Goal: Task Accomplishment & Management: Complete application form

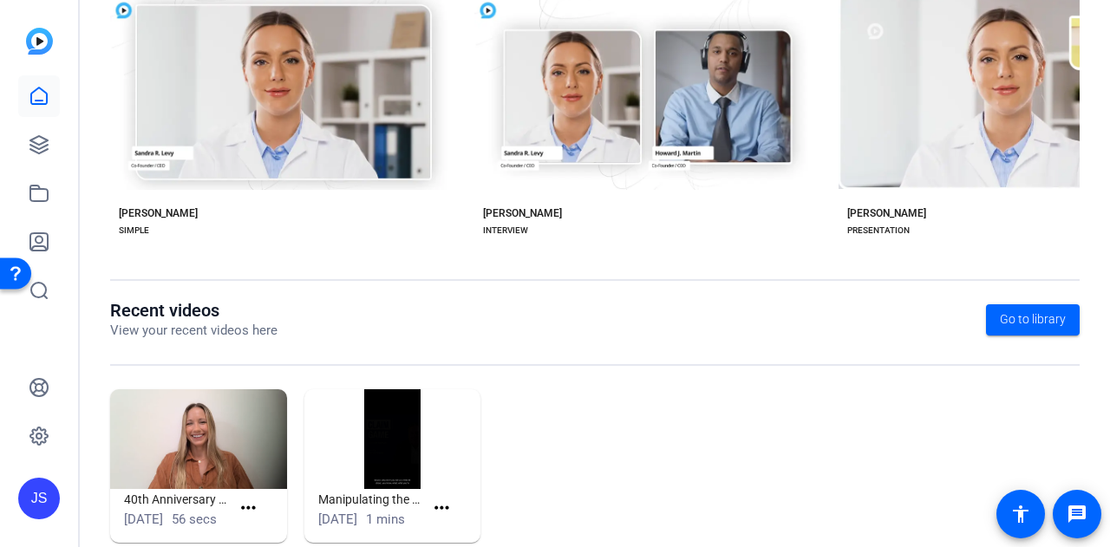
scroll to position [434, 0]
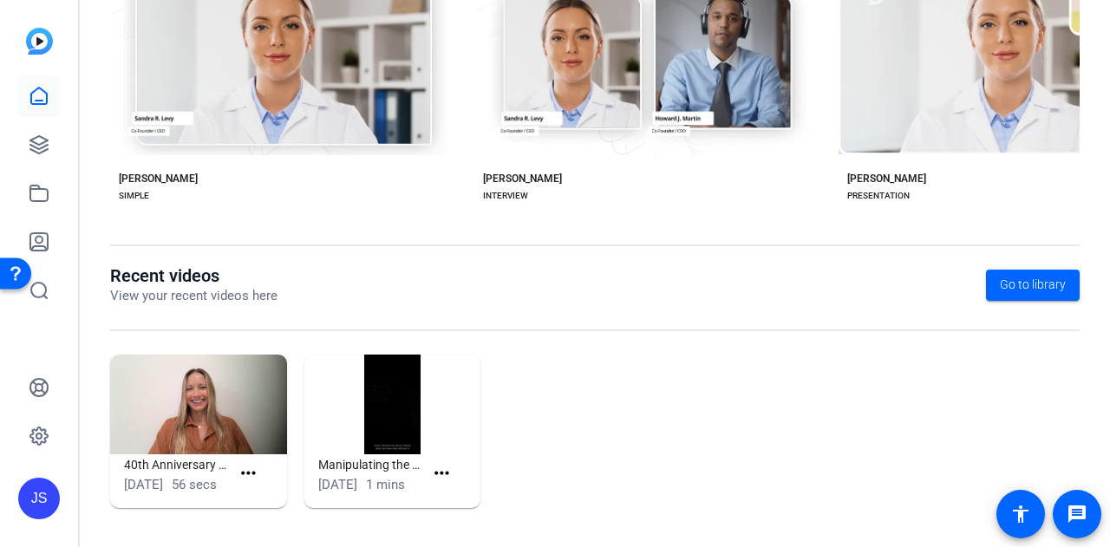
click at [211, 401] on img at bounding box center [198, 405] width 177 height 100
click at [248, 463] on mat-icon "more_horiz" at bounding box center [249, 474] width 22 height 22
click at [631, 364] on div at bounding box center [555, 273] width 1110 height 547
click at [208, 360] on img at bounding box center [198, 405] width 177 height 100
click at [207, 360] on img at bounding box center [198, 405] width 177 height 100
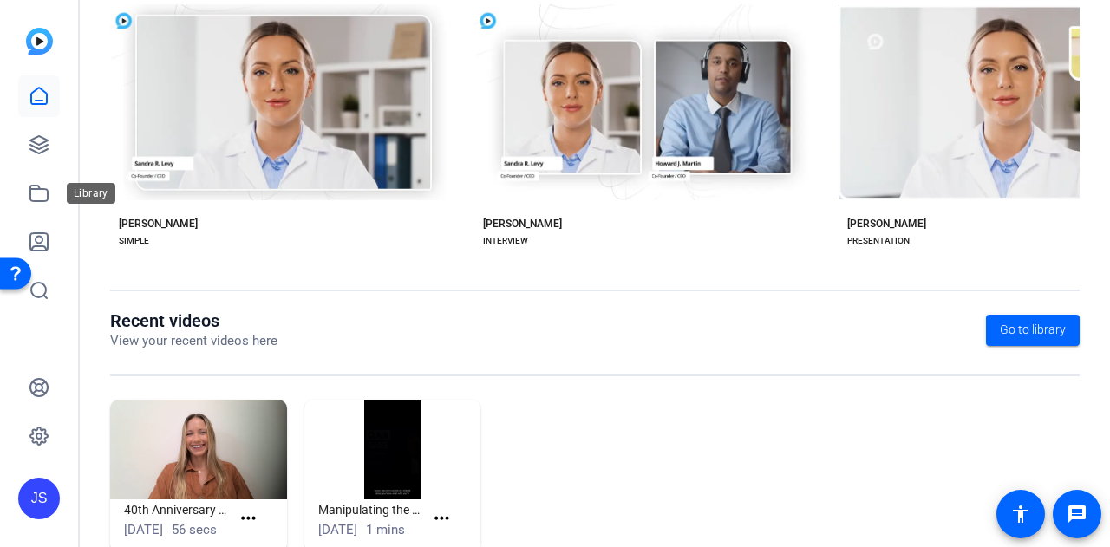
scroll to position [433, 0]
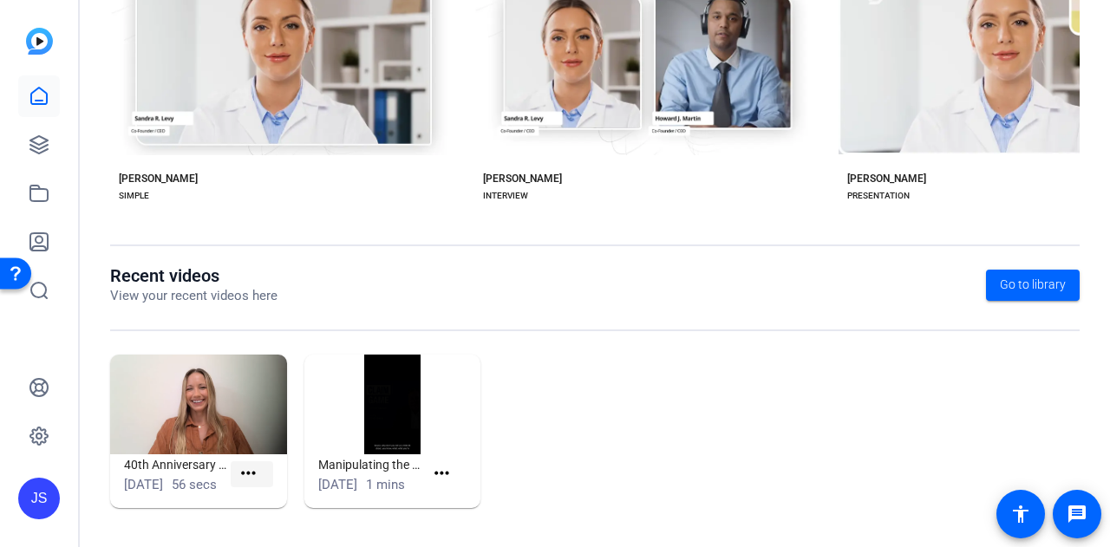
click at [244, 463] on mat-icon "more_horiz" at bounding box center [249, 474] width 22 height 22
click at [551, 407] on div at bounding box center [555, 273] width 1110 height 547
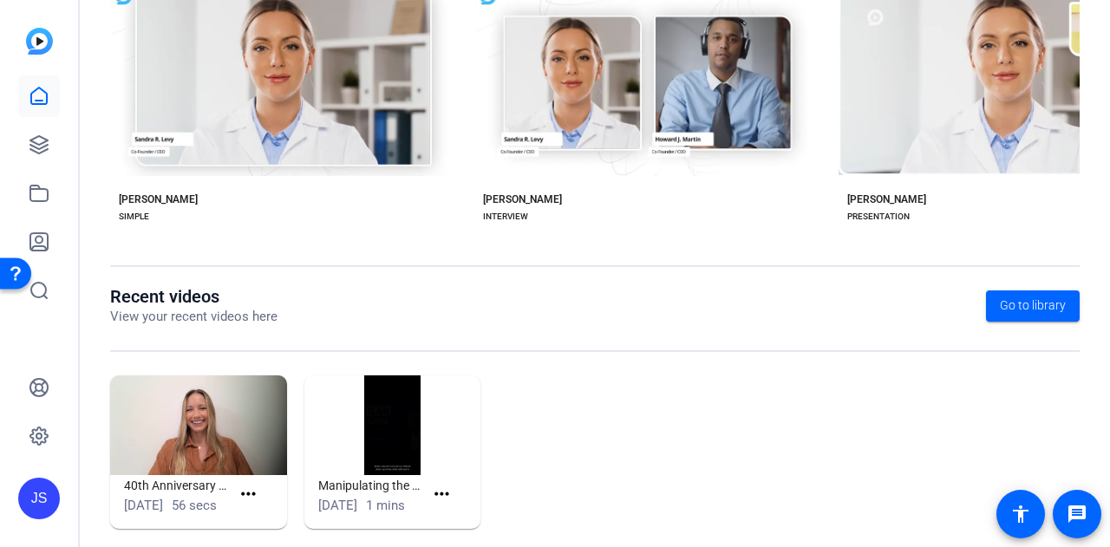
scroll to position [434, 0]
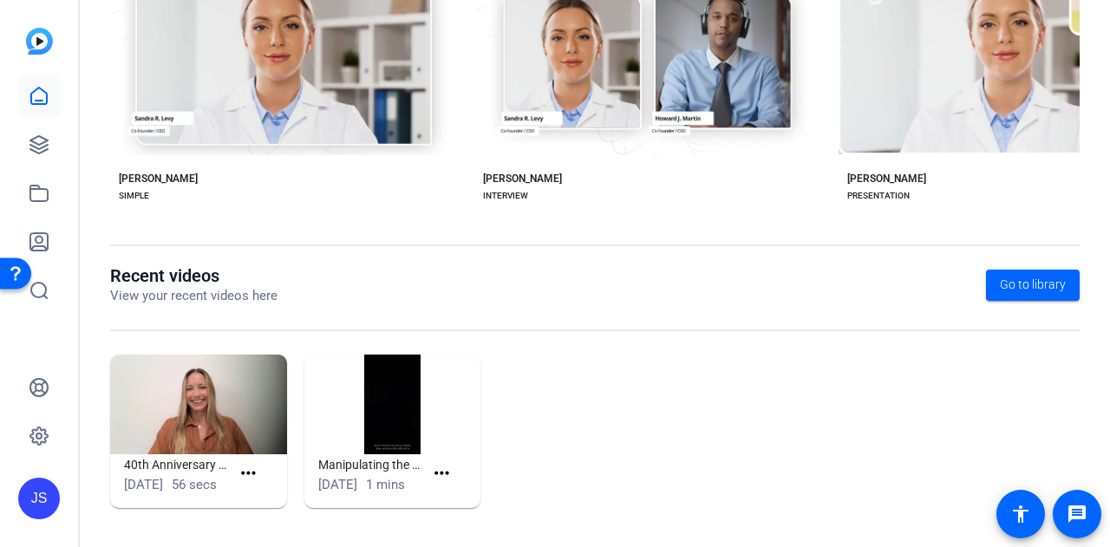
click at [208, 397] on img at bounding box center [198, 405] width 177 height 100
click at [208, 396] on img at bounding box center [198, 405] width 177 height 100
click at [249, 463] on mat-icon "more_horiz" at bounding box center [249, 474] width 22 height 22
click at [253, 488] on span "View" at bounding box center [284, 489] width 69 height 21
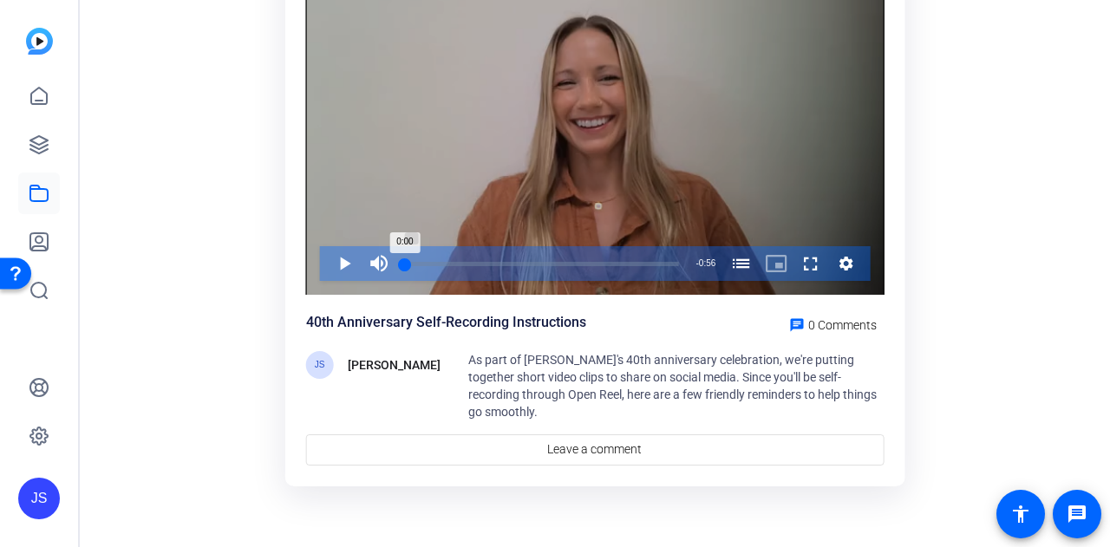
scroll to position [159, 0]
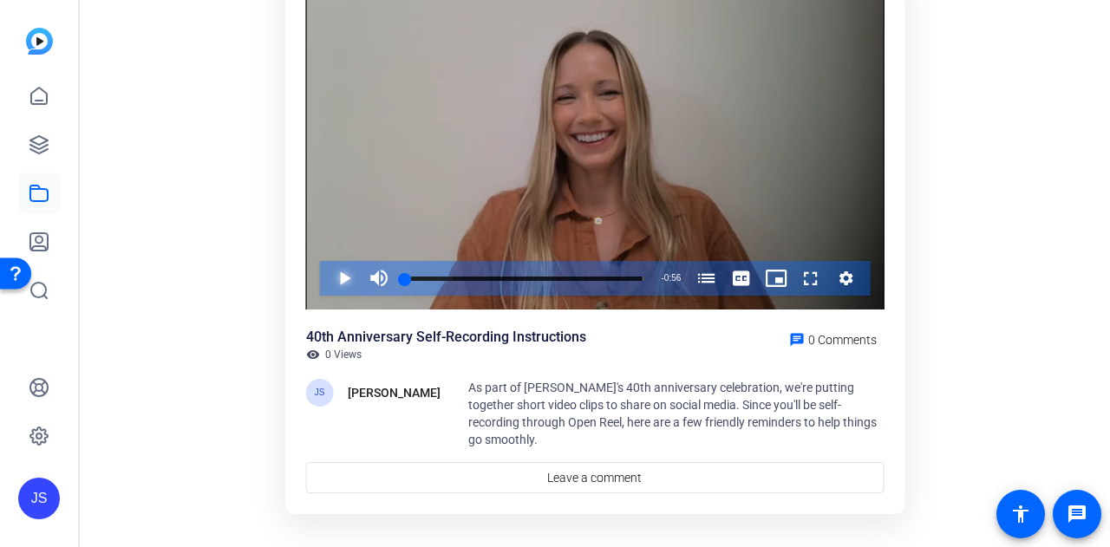
click at [327, 271] on span "Video Player" at bounding box center [327, 278] width 0 height 35
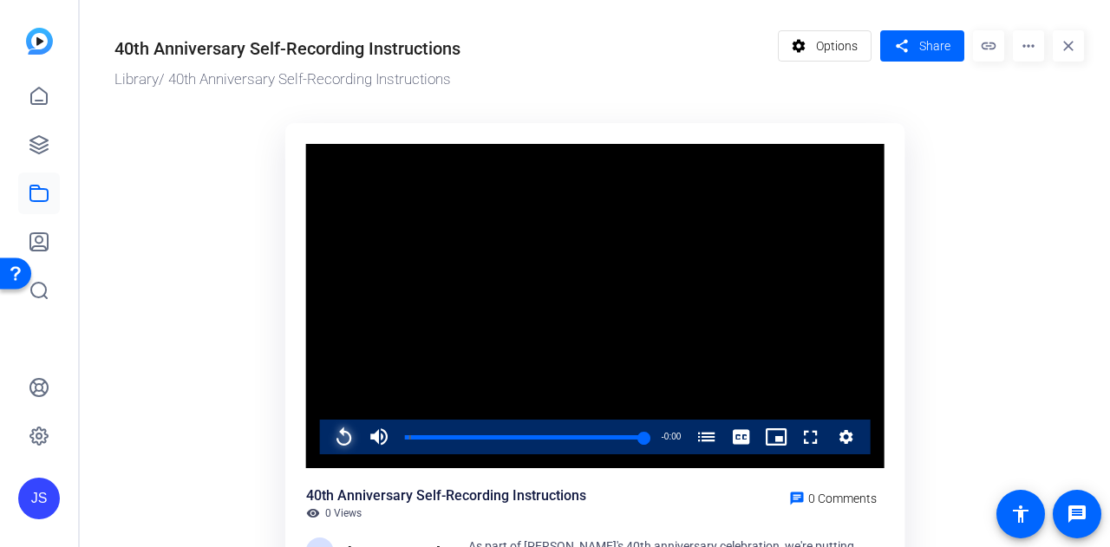
scroll to position [167, 0]
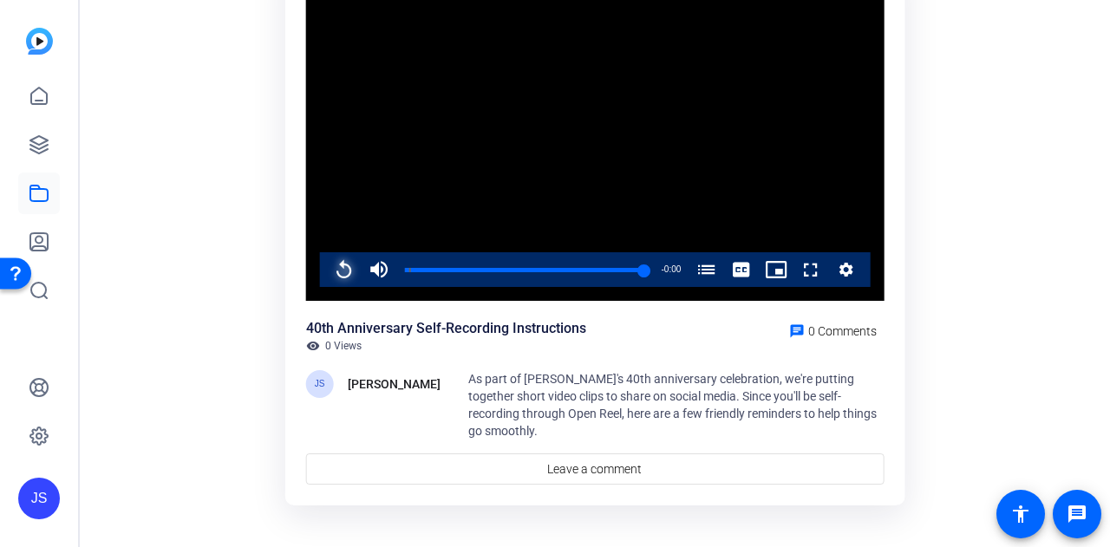
click at [327, 264] on span "Video Player" at bounding box center [327, 269] width 0 height 35
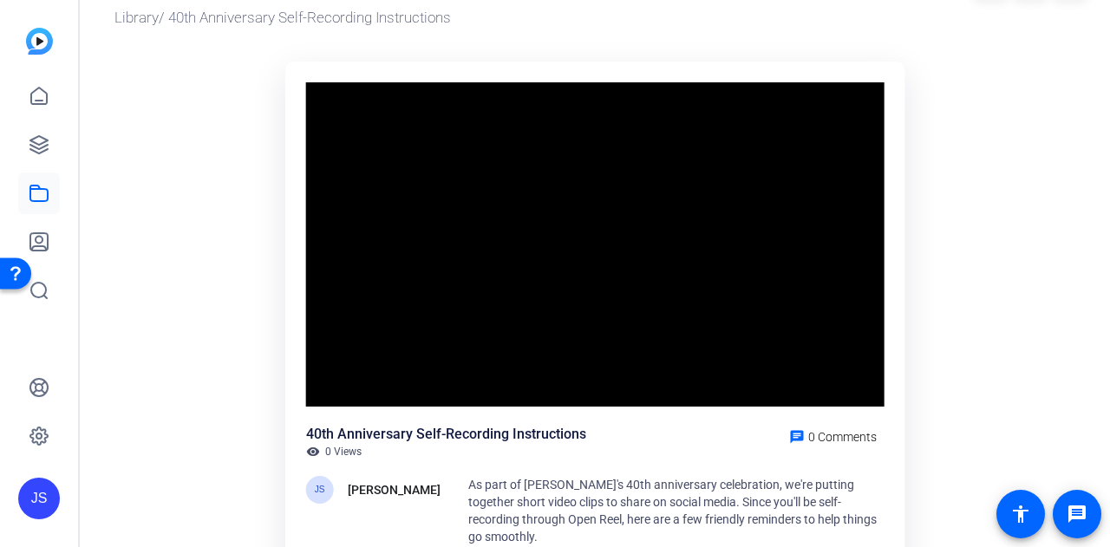
scroll to position [87, 0]
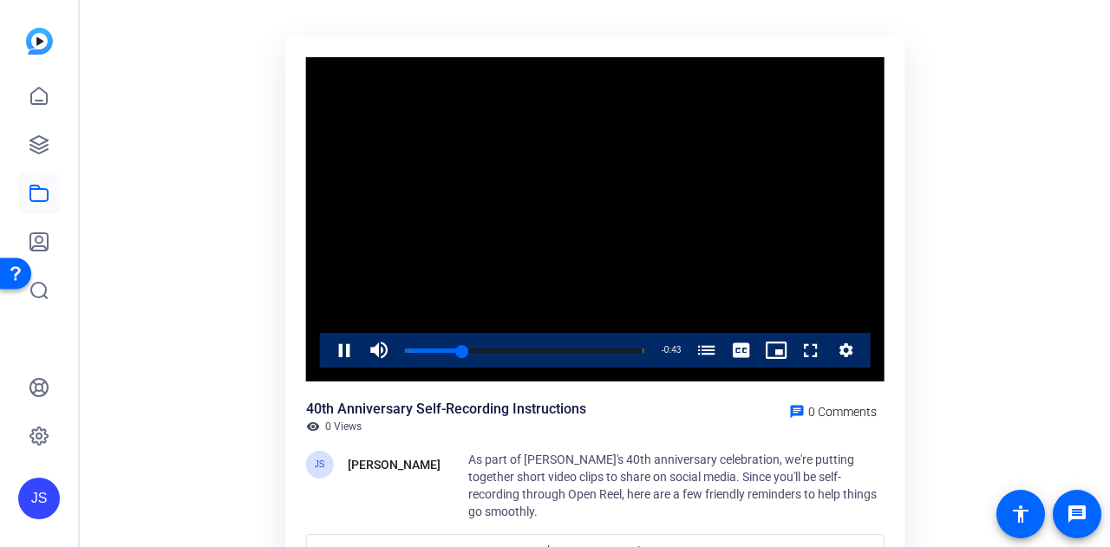
click at [966, 232] on ktd-grid "Video Player is loading. Play Video Pause Mute 4% Current Time 0:13 / Duration …" at bounding box center [598, 303] width 969 height 555
click at [955, 301] on ktd-grid "Video Player is loading. Play Video Pause Mute 34% Current Time 0:26 / Duration…" at bounding box center [598, 303] width 969 height 555
click at [327, 352] on span "Video Player" at bounding box center [327, 350] width 0 height 35
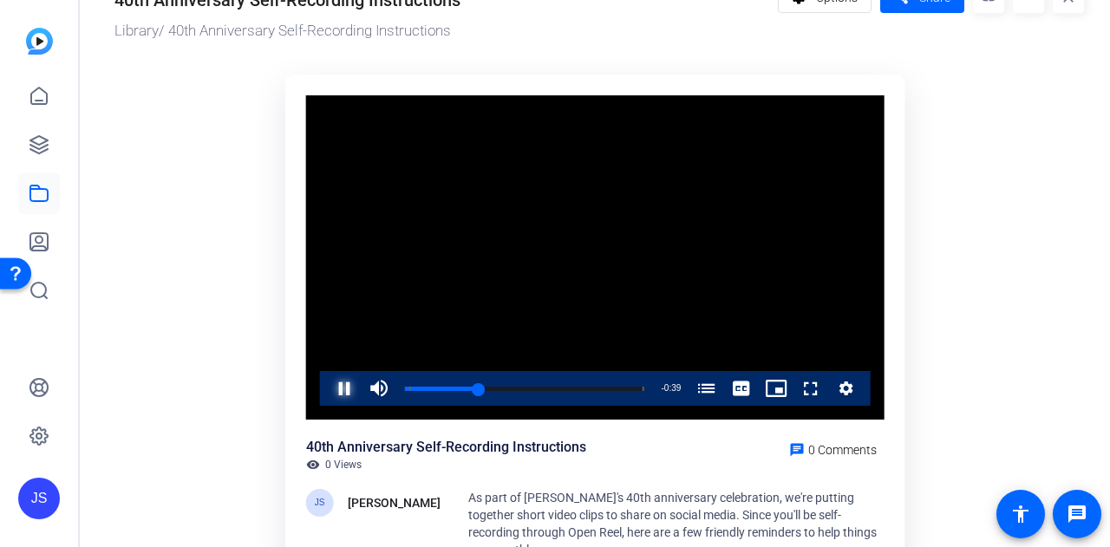
scroll to position [0, 0]
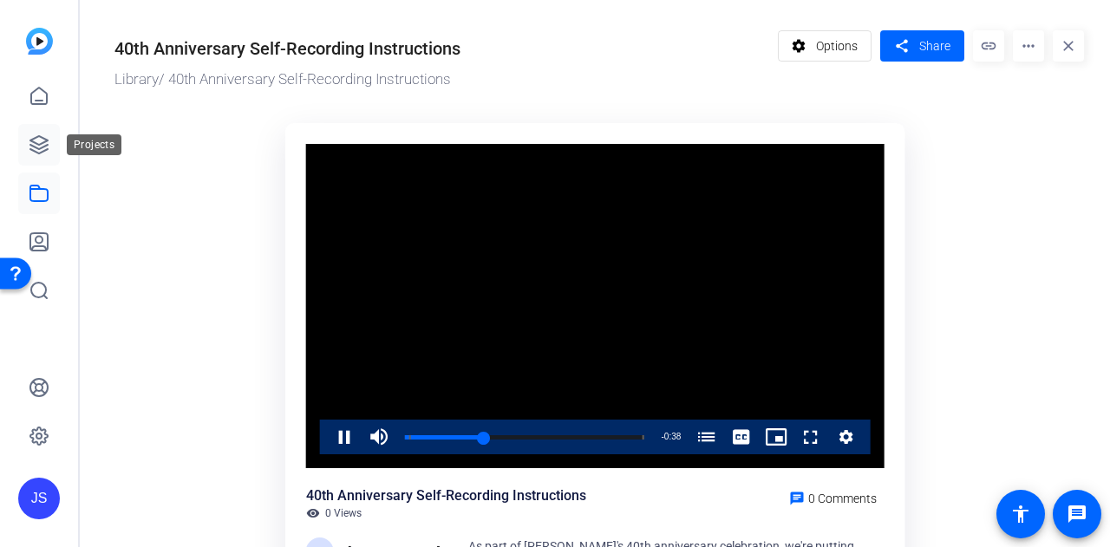
click at [42, 147] on icon at bounding box center [38, 144] width 17 height 17
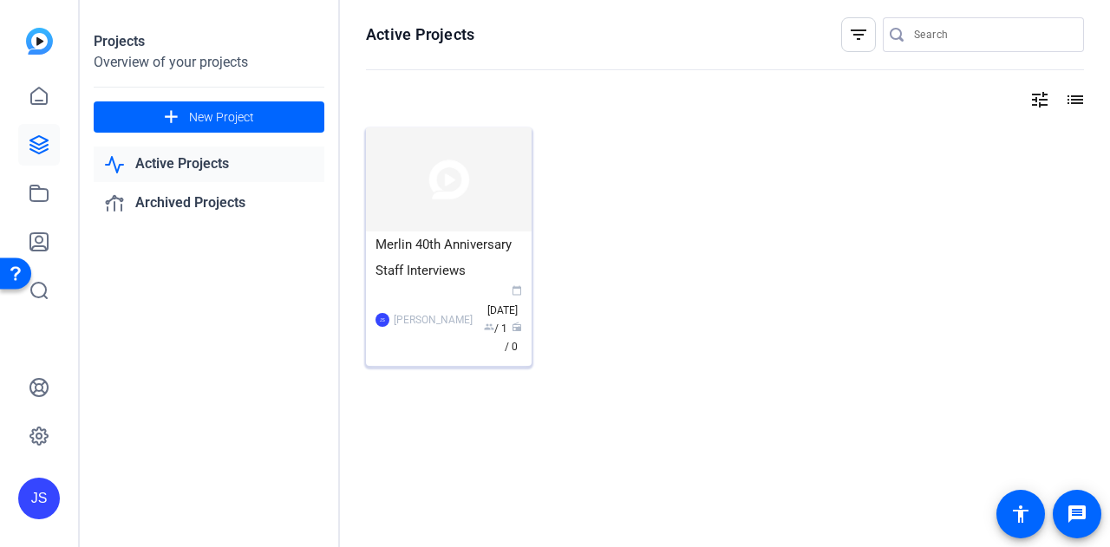
click at [463, 261] on div "Merlin 40th Anniversary Staff Interviews" at bounding box center [448, 257] width 147 height 52
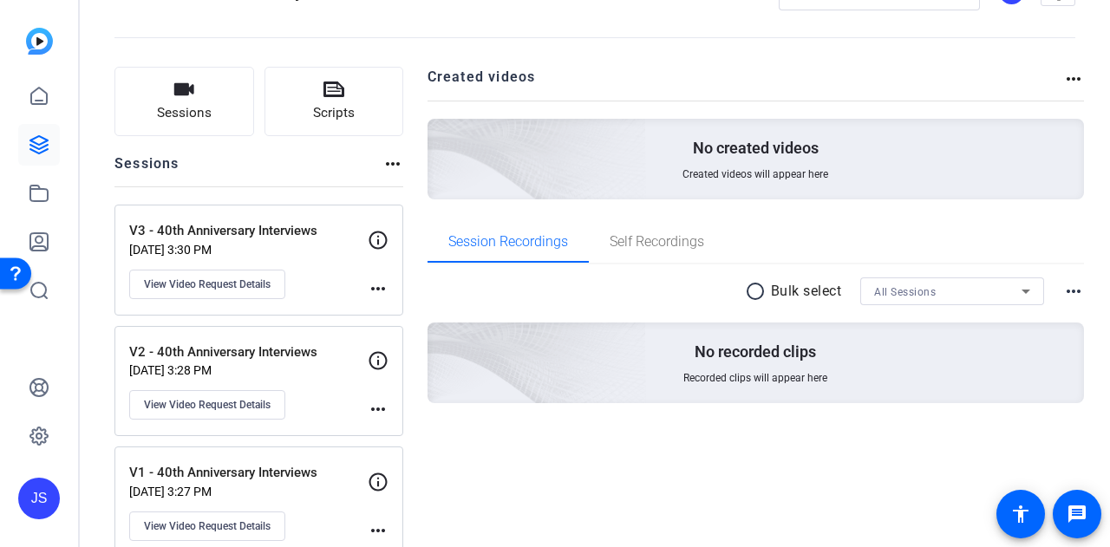
scroll to position [87, 0]
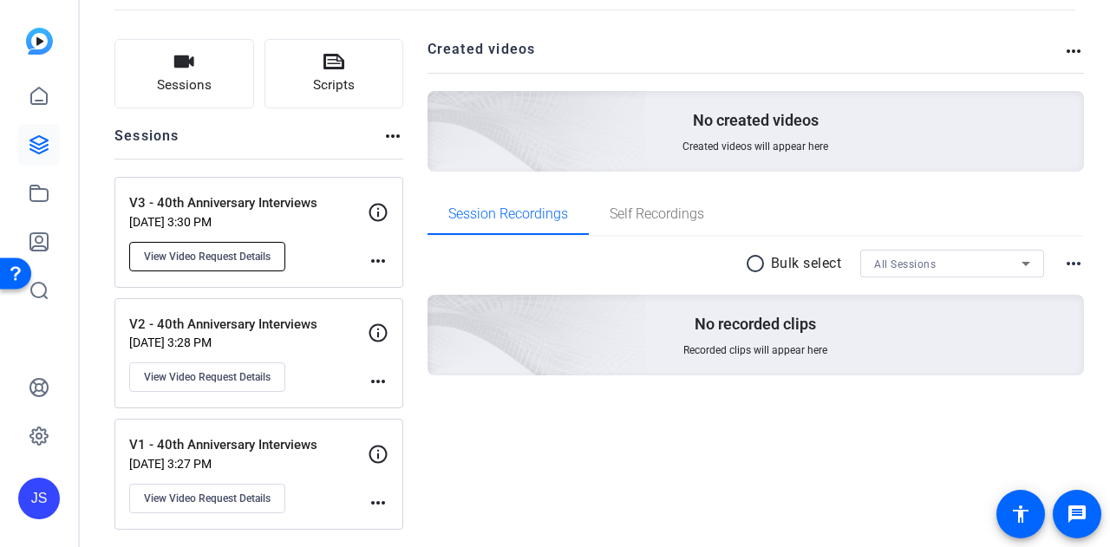
click at [218, 251] on span "View Video Request Details" at bounding box center [207, 257] width 127 height 14
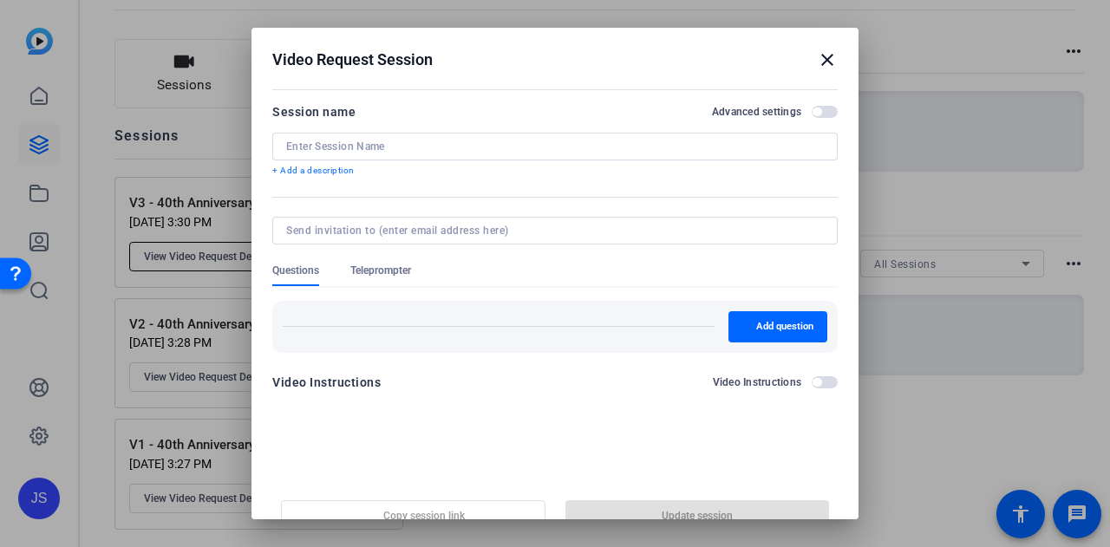
type input "V3 - 40th Anniversary Interviews"
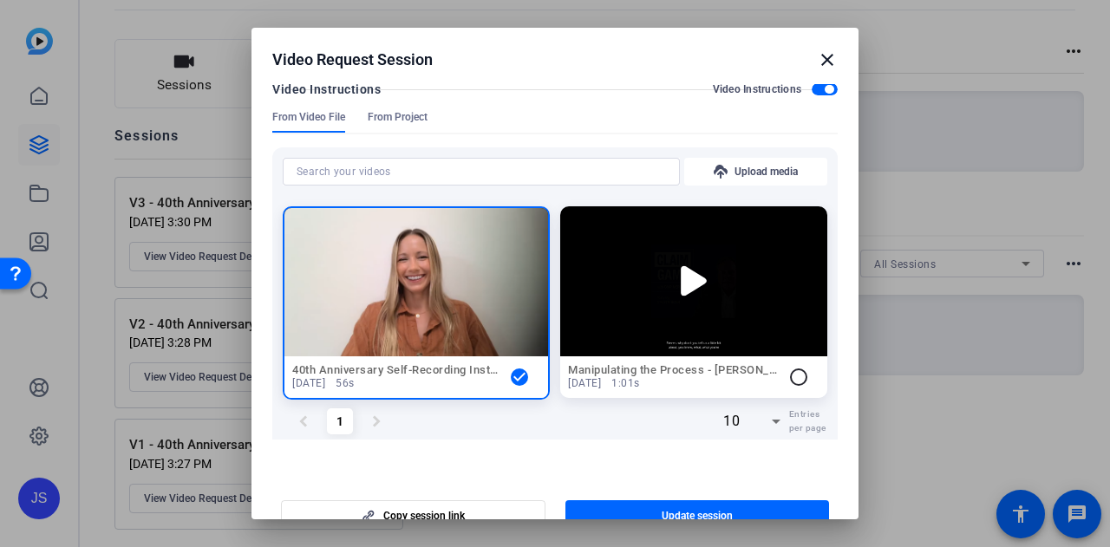
scroll to position [767, 0]
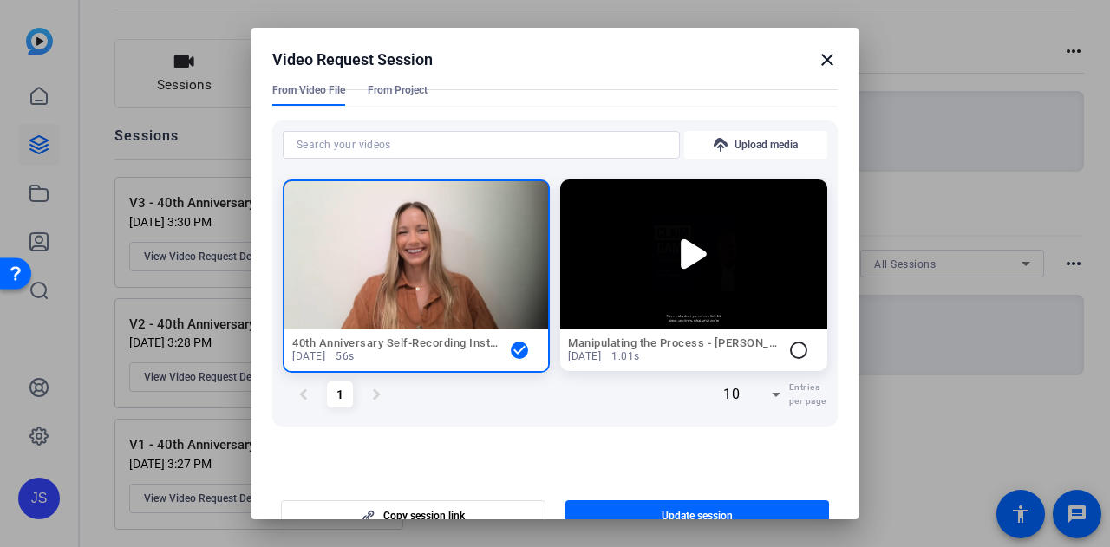
click at [781, 200] on img at bounding box center [693, 254] width 267 height 150
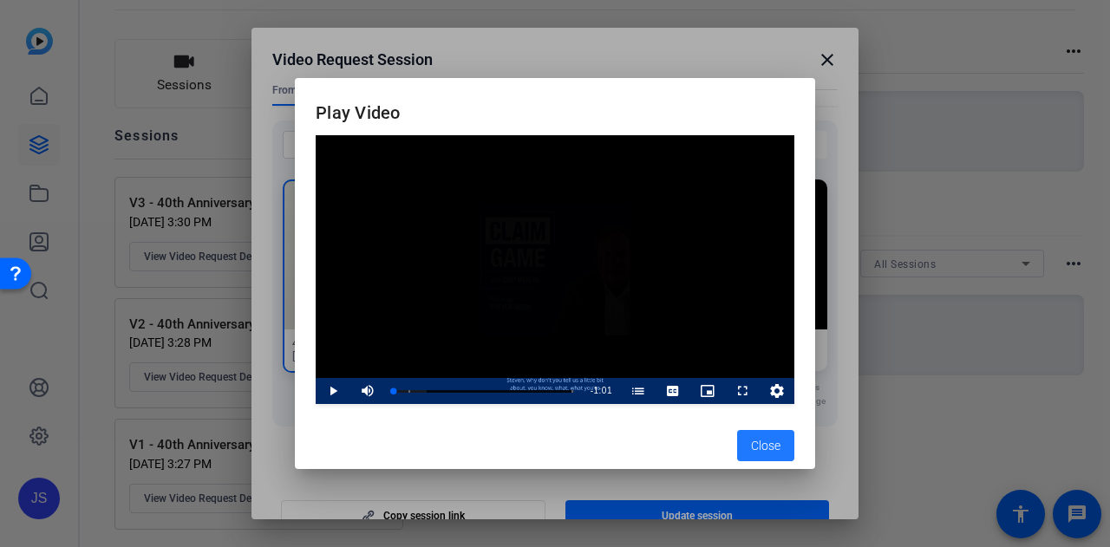
click at [763, 447] on span "Close" at bounding box center [765, 446] width 29 height 18
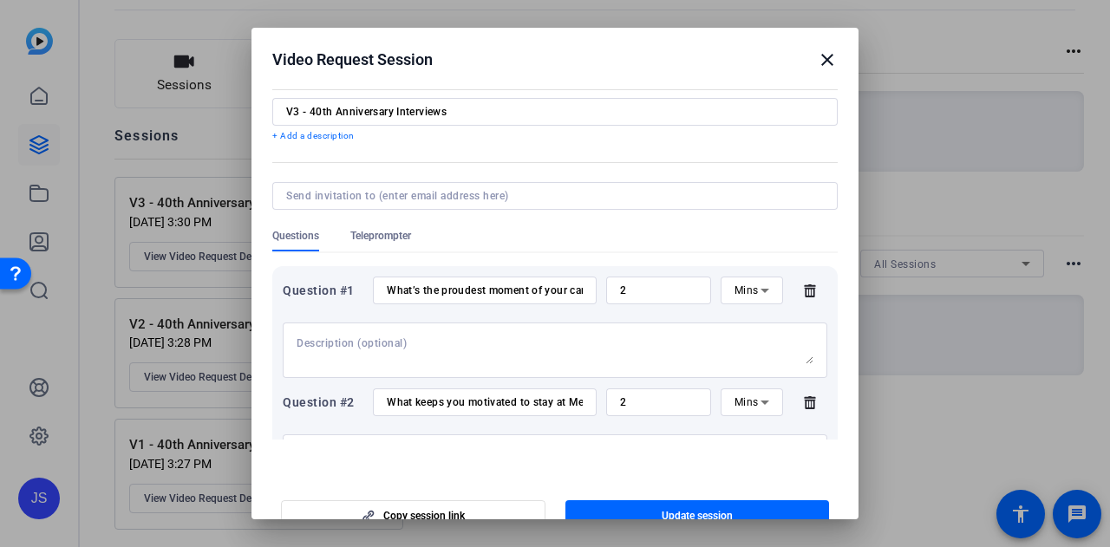
scroll to position [0, 0]
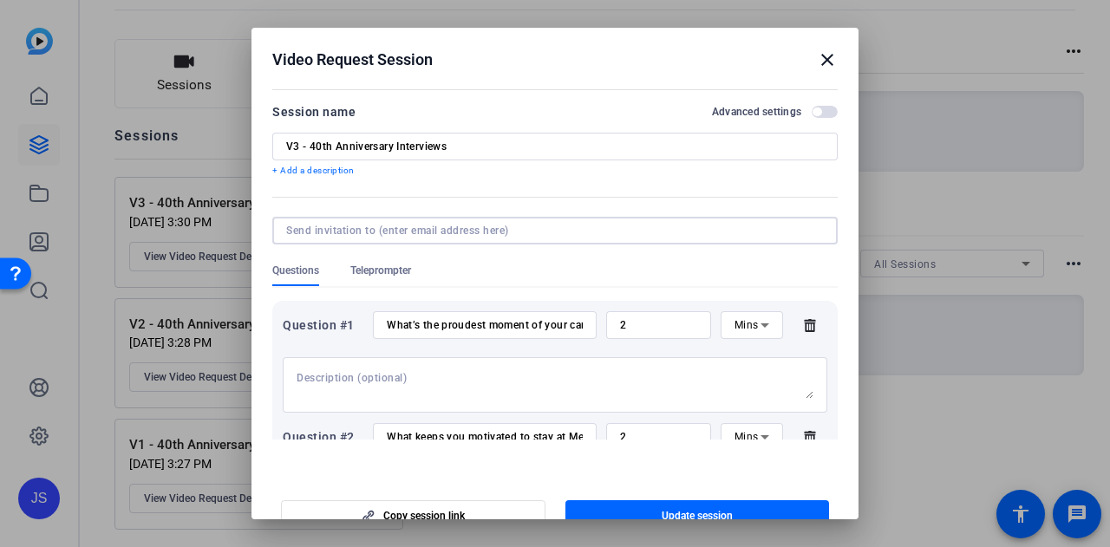
click at [492, 225] on input at bounding box center [551, 231] width 531 height 14
type input "j"
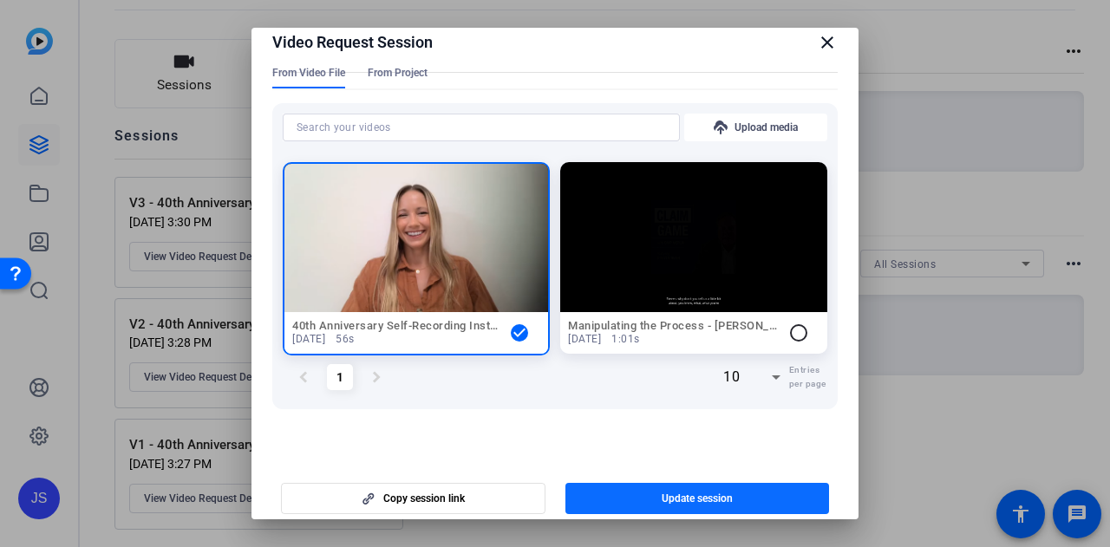
scroll to position [27, 0]
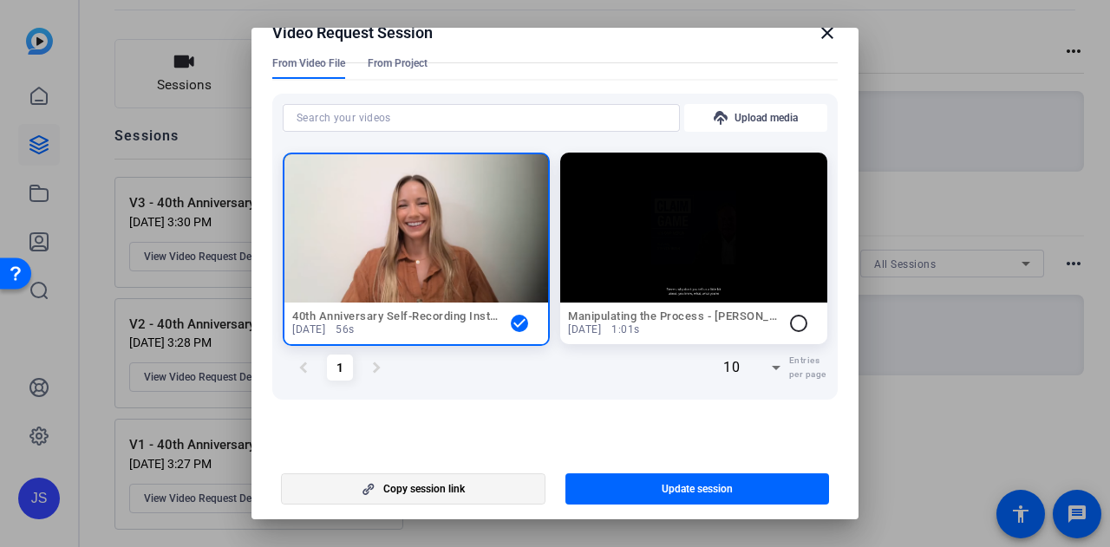
click at [487, 491] on span "button" at bounding box center [413, 489] width 263 height 42
click at [824, 34] on mat-icon "close" at bounding box center [827, 33] width 21 height 21
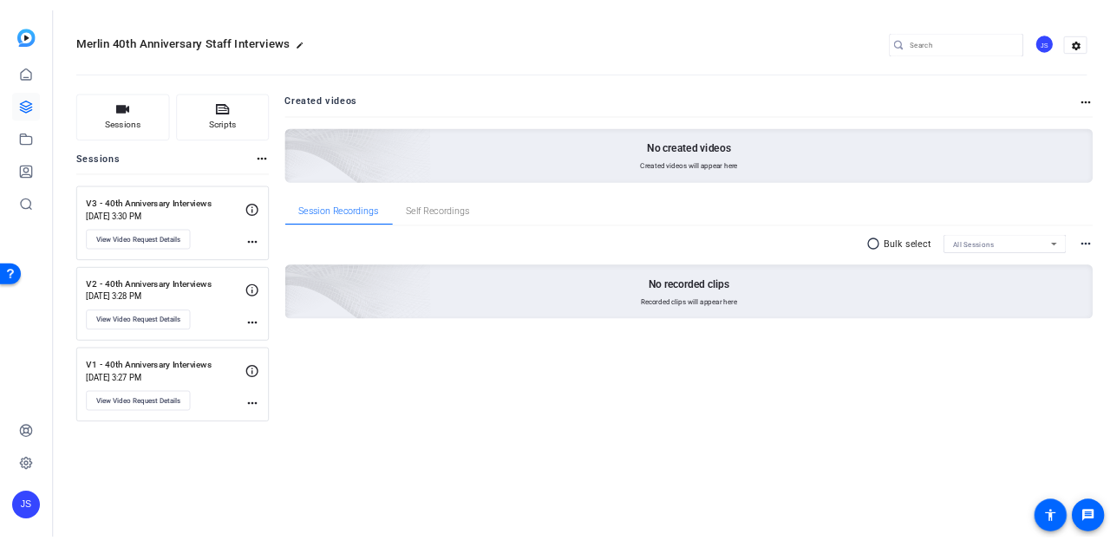
scroll to position [0, 0]
